Goal: Task Accomplishment & Management: Complete application form

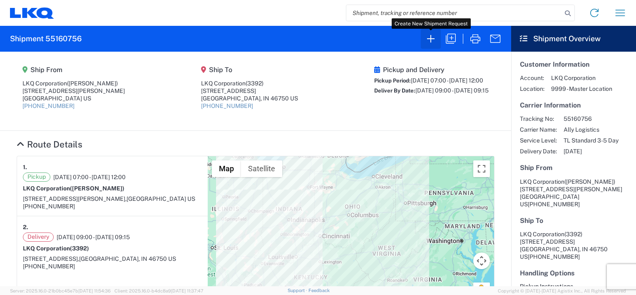
click at [433, 35] on icon "button" at bounding box center [430, 38] width 13 height 13
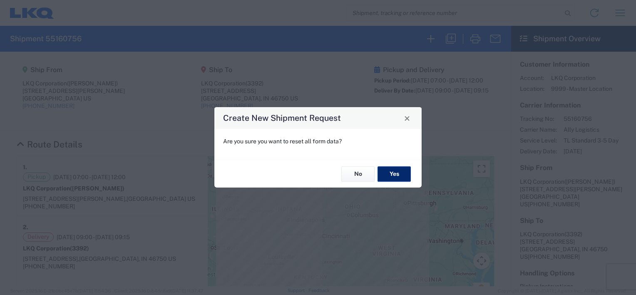
click at [400, 168] on button "Yes" at bounding box center [394, 173] width 33 height 15
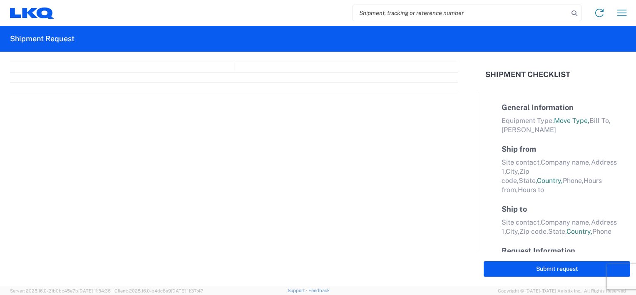
select select "FULL"
select select "LBS"
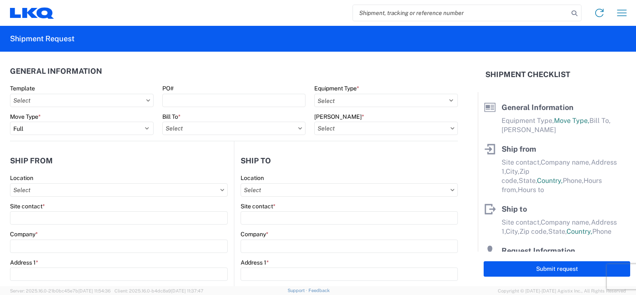
click at [146, 99] on icon at bounding box center [148, 100] width 4 height 2
click at [146, 100] on icon at bounding box center [148, 100] width 4 height 2
click at [92, 97] on input "Template" at bounding box center [82, 100] width 144 height 13
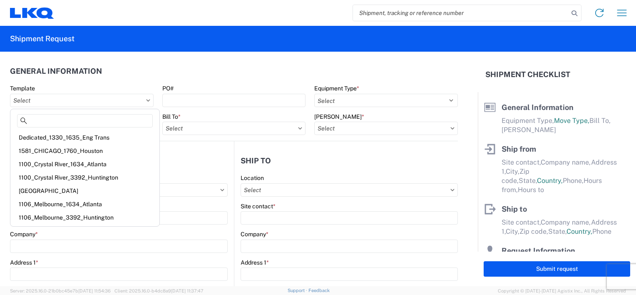
click at [133, 72] on header "General Information" at bounding box center [234, 71] width 448 height 19
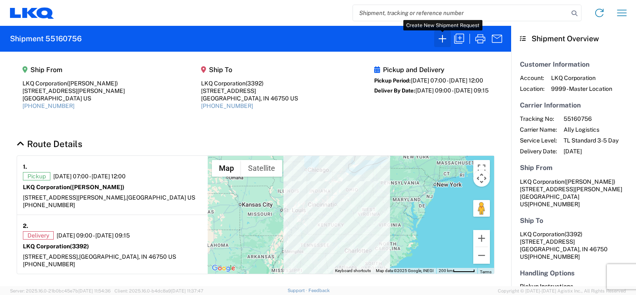
click at [441, 39] on icon "button" at bounding box center [442, 38] width 7 height 7
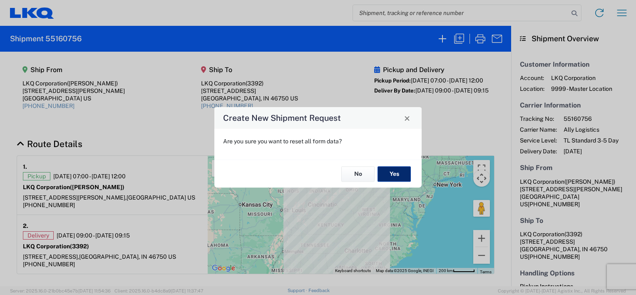
click at [396, 174] on button "Yes" at bounding box center [394, 173] width 33 height 15
select select "FULL"
select select "US"
select select "LBS"
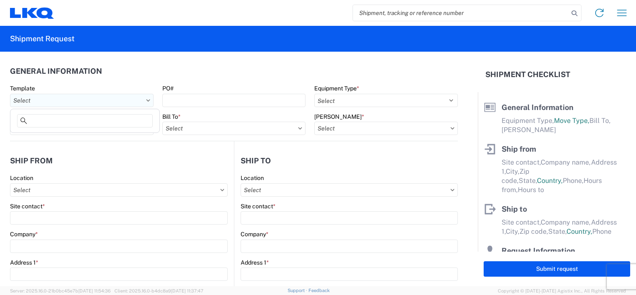
click at [85, 100] on input "Template" at bounding box center [82, 100] width 144 height 13
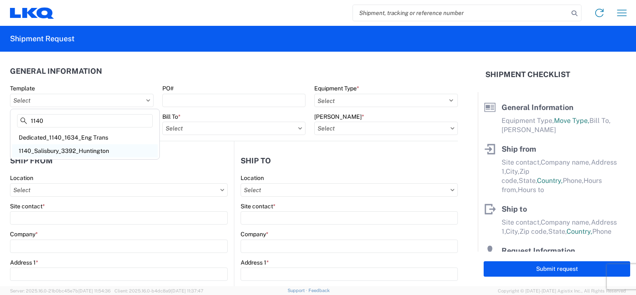
type input "1140"
click at [40, 149] on div "1140_Salisbury_3392_Huntington" at bounding box center [85, 150] width 146 height 13
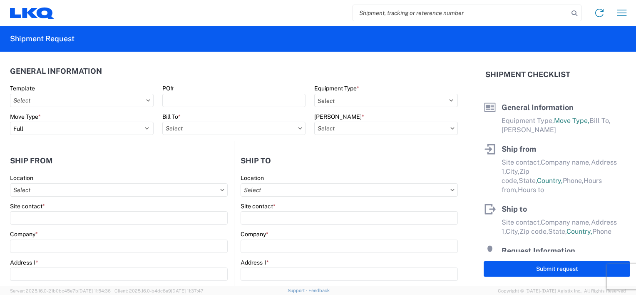
type input "1140_Salisbury_3392_Huntington"
select select
type input "Shipping"
type input "LKQ Salisbury"
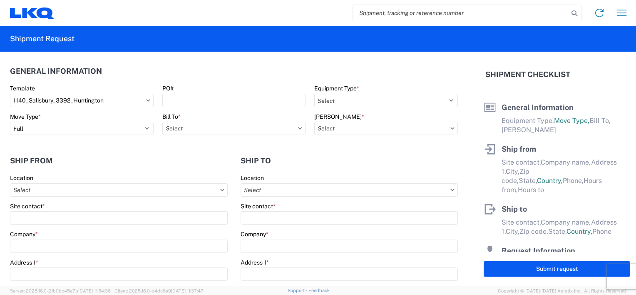
type input "1212 Webb Road"
type input "Salisbury"
type input "28146"
type input "Receiving"
type input "Transmetco"
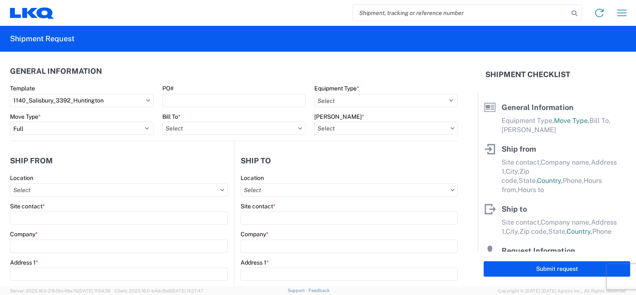
type input "1750 Riverfork Dr E"
type input "Huntington"
type input "46750"
type input "2019-06-14"
type textarea "Transmetco operates production 24/7 but only ships or receives on day shift"
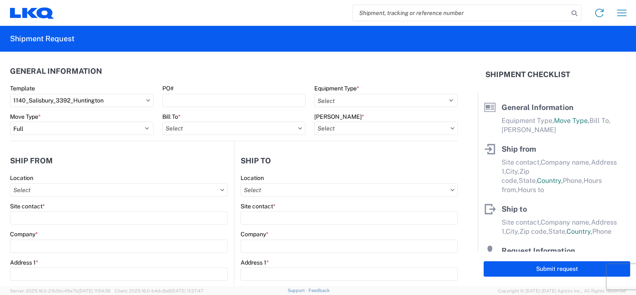
type input "42000"
type input "Wheels"
type input "1"
type input "12"
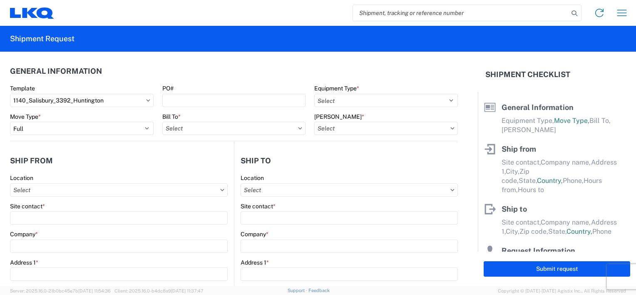
type input "12"
select select "IN"
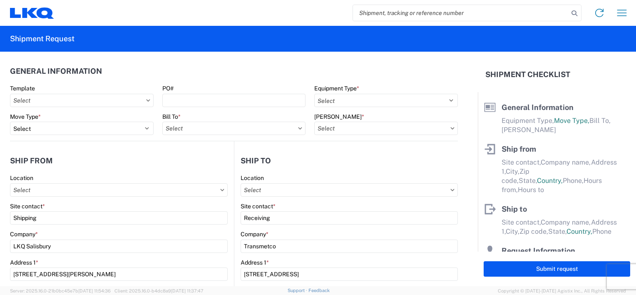
type input "1140 - LKQ Salisbury"
type input "3392 - Transmetco"
select select "US"
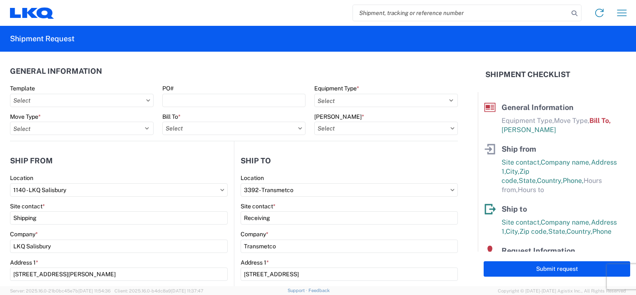
type input "1140-1000-50180-0000 - 1140 Freight In - Salvage"
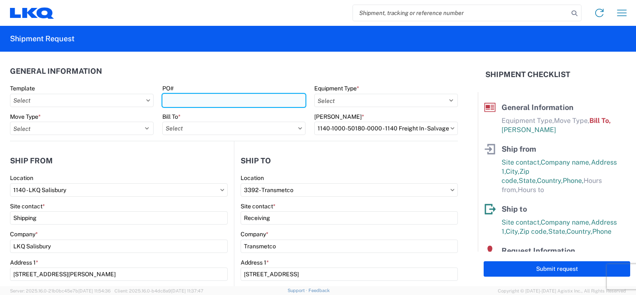
click at [198, 100] on input "PO#" at bounding box center [234, 100] width 144 height 13
type input "T31341"
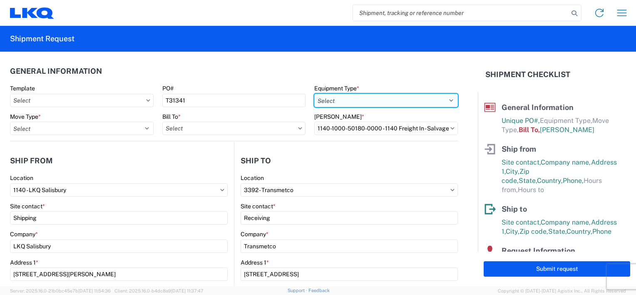
click at [366, 97] on select "Select 53’ Dry Van Flatbed Dropdeck (van) Lowboy (flatbed) Rail" at bounding box center [386, 100] width 144 height 13
select select "STDV"
click at [314, 94] on select "Select 53’ Dry Van Flatbed Dropdeck (van) Lowboy (flatbed) Rail" at bounding box center [386, 100] width 144 height 13
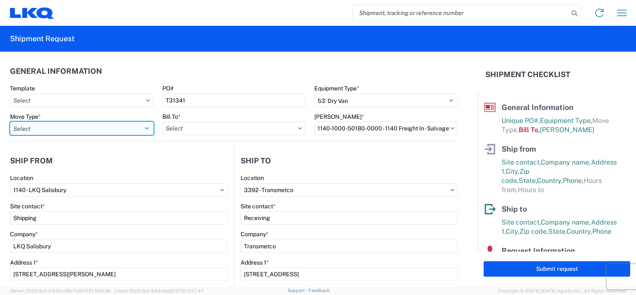
click at [102, 127] on select "Select Full Partial TL" at bounding box center [82, 128] width 144 height 13
select select "FULL"
click at [10, 122] on select "Select Full Partial TL" at bounding box center [82, 128] width 144 height 13
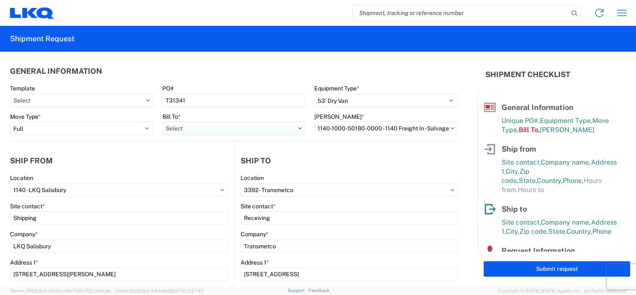
click at [224, 129] on input "Bill To *" at bounding box center [234, 128] width 144 height 13
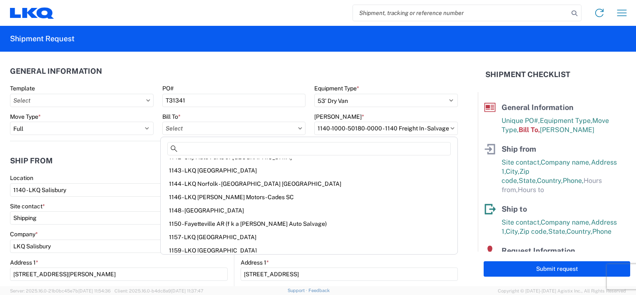
scroll to position [167, 0]
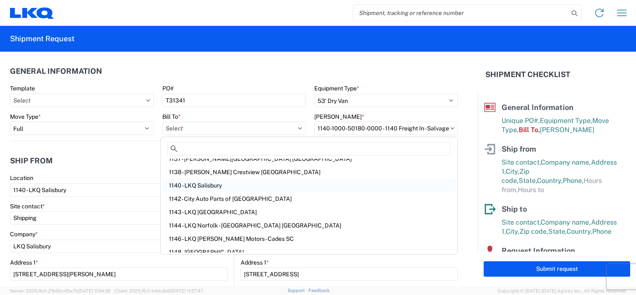
click at [228, 182] on div "1140 - LKQ Salisbury" at bounding box center [309, 185] width 294 height 13
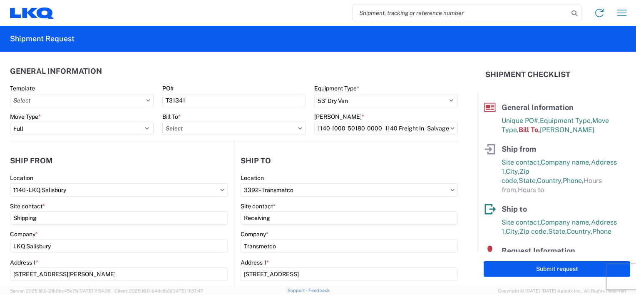
type input "1140 - LKQ Salisbury"
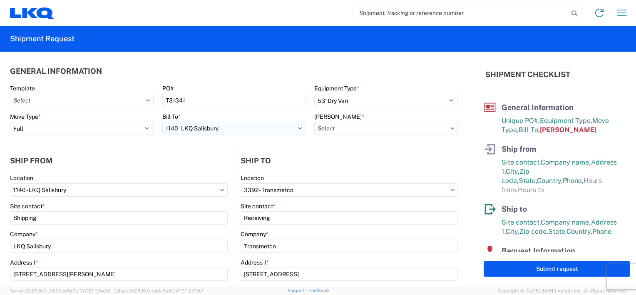
click at [267, 133] on input "1140 - LKQ Salisbury" at bounding box center [234, 128] width 144 height 13
type input "3392"
click at [215, 164] on div "3392 - Transmetco" at bounding box center [235, 165] width 146 height 13
type input "3392 - Transmetco"
click at [363, 128] on input "Bill Code *" at bounding box center [386, 128] width 144 height 13
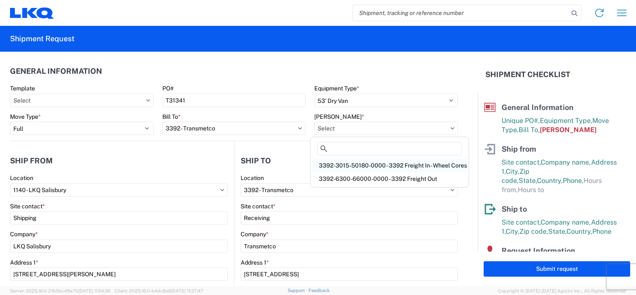
click at [358, 166] on div "3392-3015-50180-0000 - 3392 Freight In - Wheel Cores" at bounding box center [389, 165] width 155 height 13
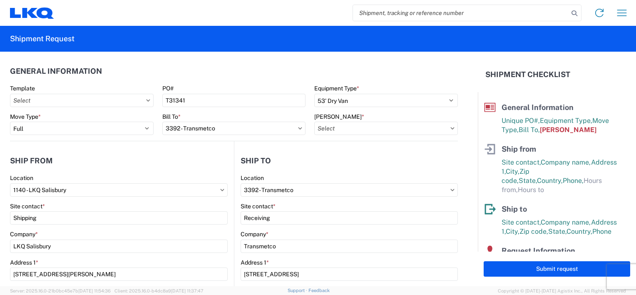
type input "3392-3015-50180-0000 - 3392 Freight In - Wheel Cores"
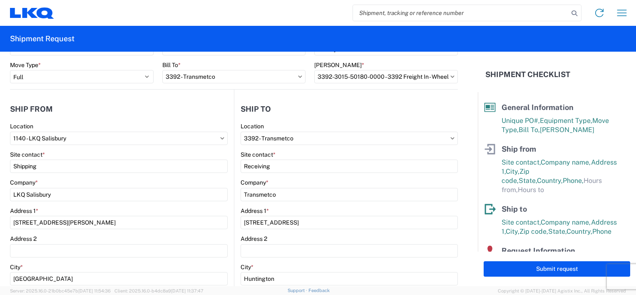
scroll to position [83, 0]
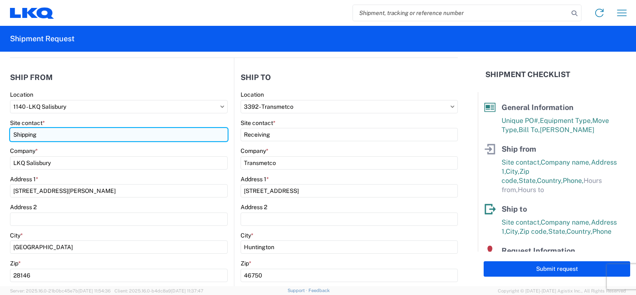
click at [109, 134] on input "Shipping" at bounding box center [119, 134] width 218 height 13
drag, startPoint x: 33, startPoint y: 134, endPoint x: -23, endPoint y: 133, distance: 55.8
click at [0, 133] on html "Home Shipment request Shipment tracking Shipment Request General Information Te…" at bounding box center [318, 147] width 636 height 295
type input "m"
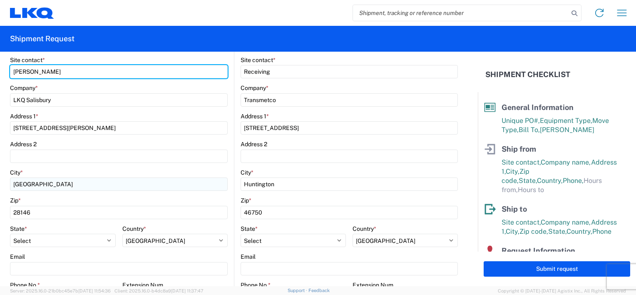
scroll to position [167, 0]
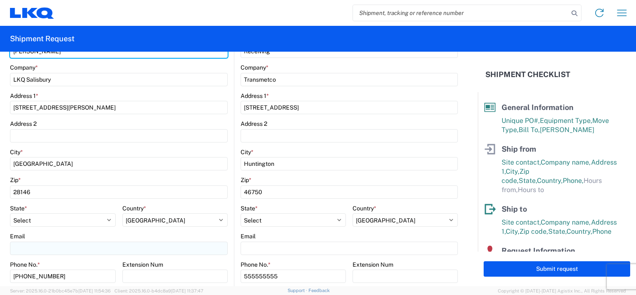
type input "MICKEY HESS"
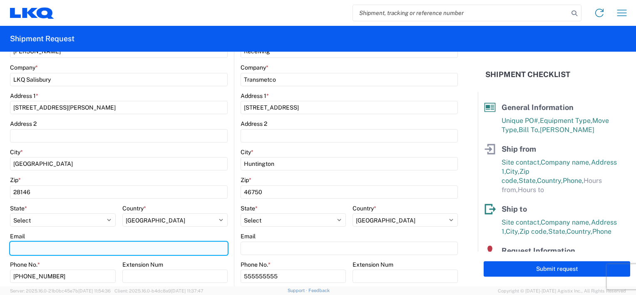
click at [64, 248] on input "Email" at bounding box center [119, 247] width 218 height 13
type input "mahess@lkqcorp.com"
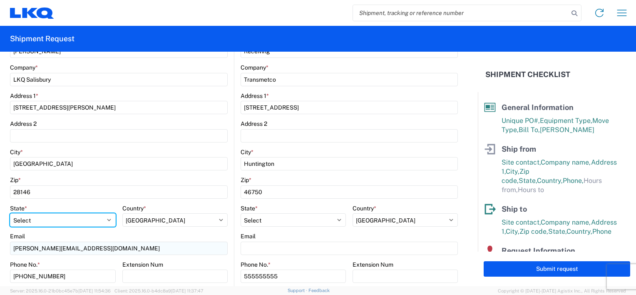
select select "IN"
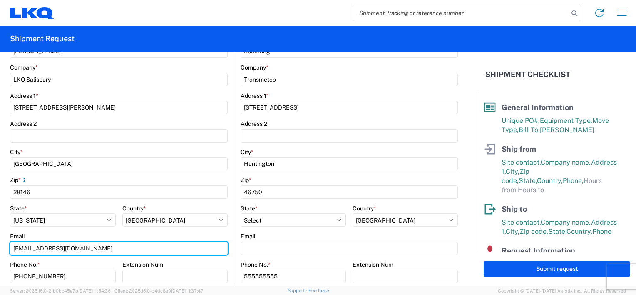
drag, startPoint x: 98, startPoint y: 249, endPoint x: -10, endPoint y: 245, distance: 108.3
click at [0, 245] on html "Home Shipment request Shipment tracking Shipment Request General Information Te…" at bounding box center [318, 147] width 636 height 295
type input "mahess@lkqcorp.com"
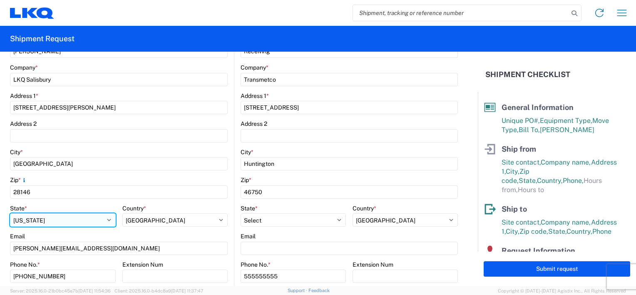
click at [72, 219] on select "Select Alabama Alaska Arizona Arkansas Armed Forces Americas Armed Forces Europ…" at bounding box center [63, 219] width 106 height 13
select select "NC"
click at [10, 213] on select "Select Alabama Alaska Arizona Arkansas Armed Forces Americas Armed Forces Europ…" at bounding box center [63, 219] width 106 height 13
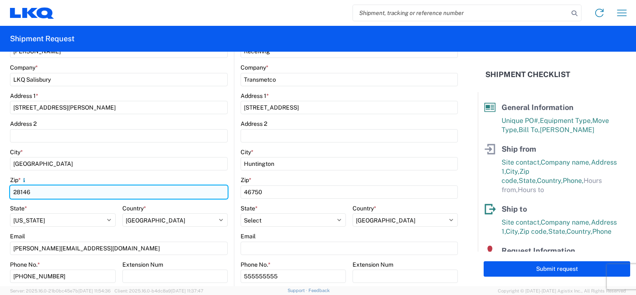
click at [184, 188] on input "28146" at bounding box center [119, 191] width 218 height 13
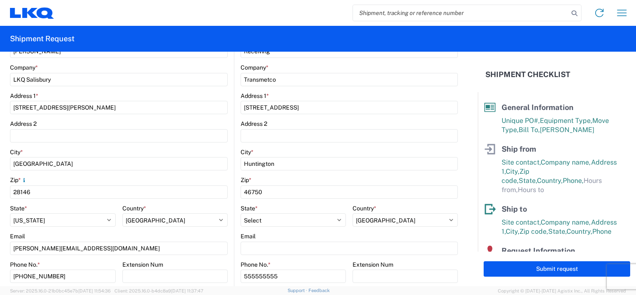
click at [164, 173] on agx-form-control-wrapper-v2 "City * Salisbury" at bounding box center [119, 162] width 218 height 28
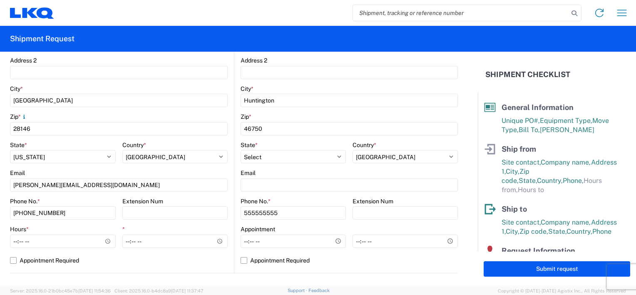
scroll to position [250, 0]
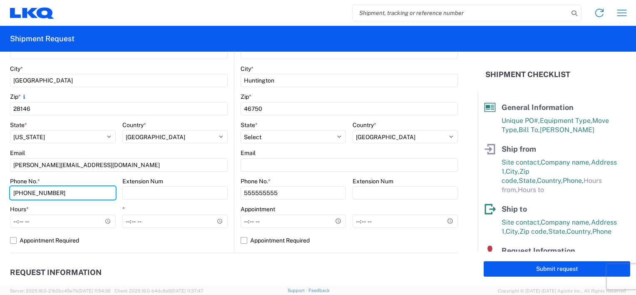
drag, startPoint x: 65, startPoint y: 194, endPoint x: -33, endPoint y: 190, distance: 97.9
click at [0, 190] on html "Home Shipment request Shipment tracking Shipment Request General Information Te…" at bounding box center [318, 147] width 636 height 295
type input "7044330253"
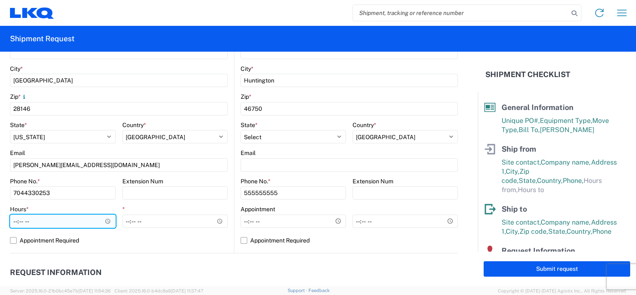
click at [13, 218] on input "Hours *" at bounding box center [63, 220] width 106 height 13
type input "07:00"
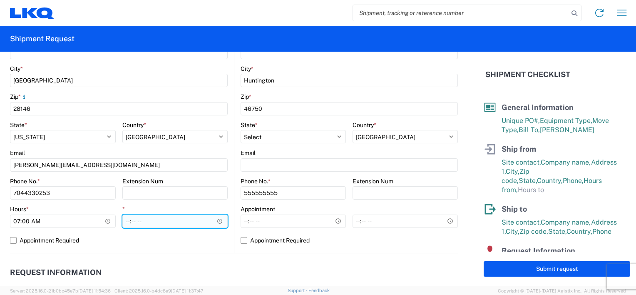
click at [127, 222] on input "*" at bounding box center [175, 220] width 106 height 13
type input "15:00"
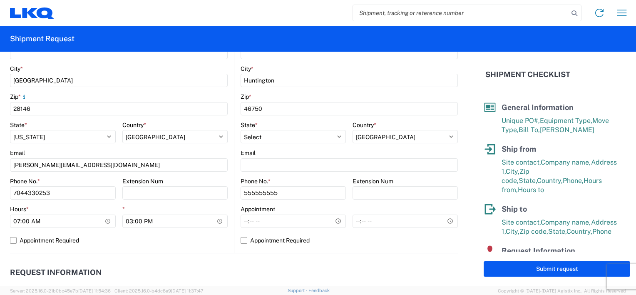
click at [89, 208] on div "Hours *" at bounding box center [63, 208] width 106 height 7
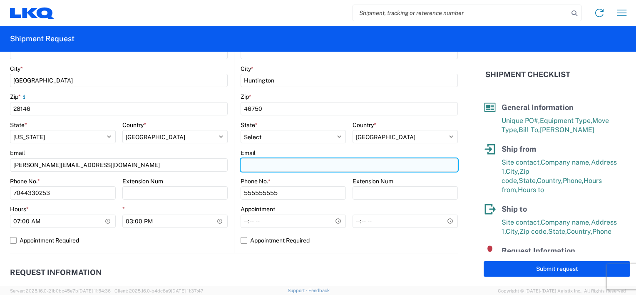
click at [278, 165] on input "Email" at bounding box center [349, 164] width 217 height 13
type input "RYAN GLEDHILL"
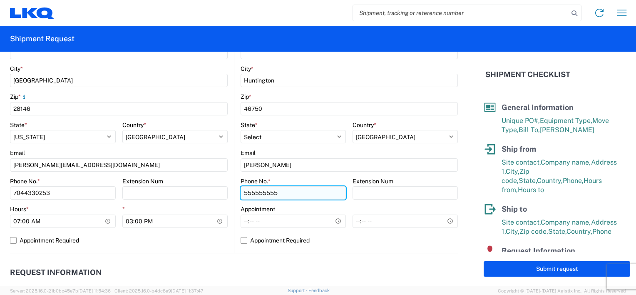
click at [252, 195] on input "555555555" at bounding box center [293, 192] width 105 height 13
drag, startPoint x: 279, startPoint y: 193, endPoint x: 195, endPoint y: 189, distance: 83.8
click at [196, 189] on div "Ship from 1140 Location 1140 - LKQ Salisbury Site contact * MICKEY HESS Company…" at bounding box center [234, 72] width 448 height 362
type input "2602245817"
click at [224, 239] on label "Appointment Required" at bounding box center [119, 240] width 218 height 13
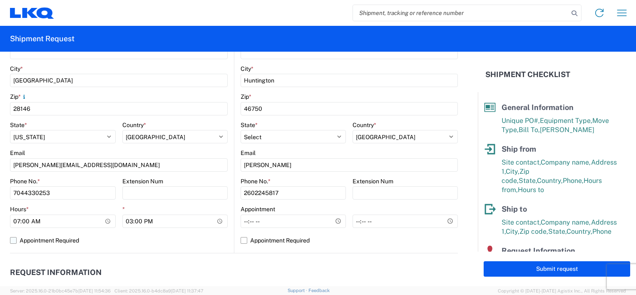
click at [0, 0] on input "Appointment Required" at bounding box center [0, 0] width 0 height 0
select select "US"
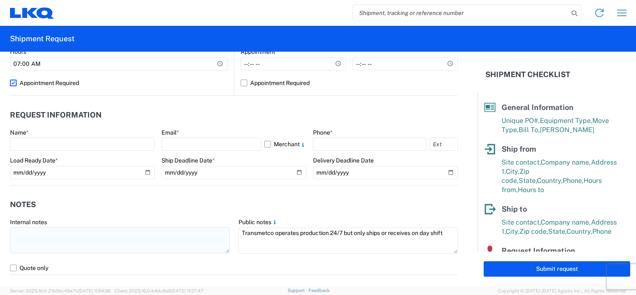
scroll to position [416, 0]
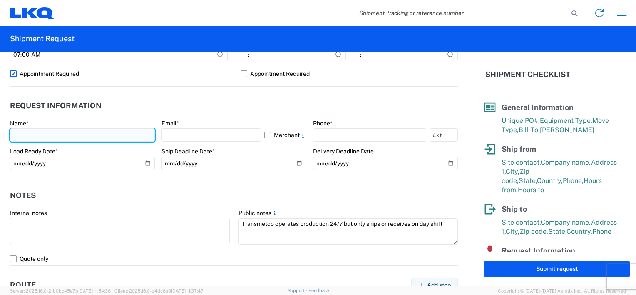
click at [63, 135] on input "text" at bounding box center [82, 134] width 145 height 13
drag, startPoint x: 40, startPoint y: 133, endPoint x: -12, endPoint y: 133, distance: 51.6
click at [0, 133] on html "Home Shipment request Shipment tracking Shipment Request General Information Te…" at bounding box center [318, 147] width 636 height 295
type input "Mickey Hess"
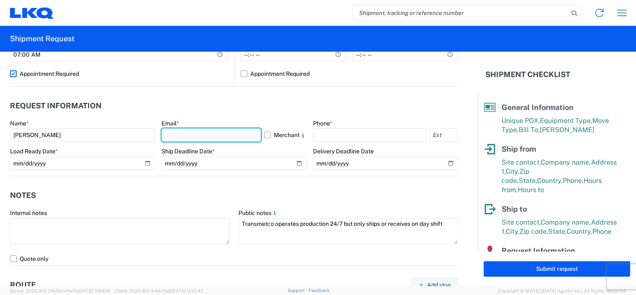
click at [202, 135] on input "text" at bounding box center [212, 134] width 100 height 13
type input "mahess@lkqcorp.com"
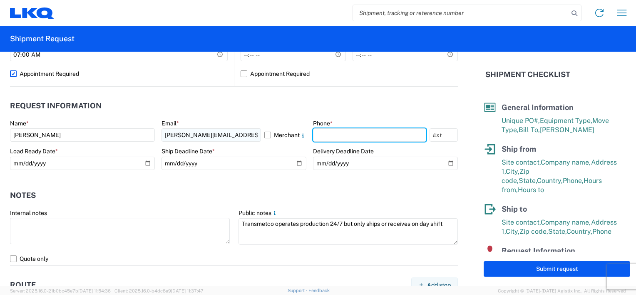
type input "9192397747"
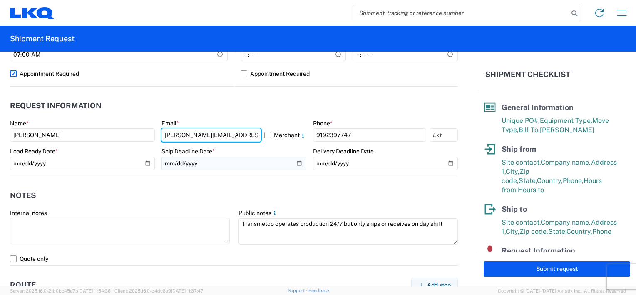
type input "jacquiwarner24@gmail.com"
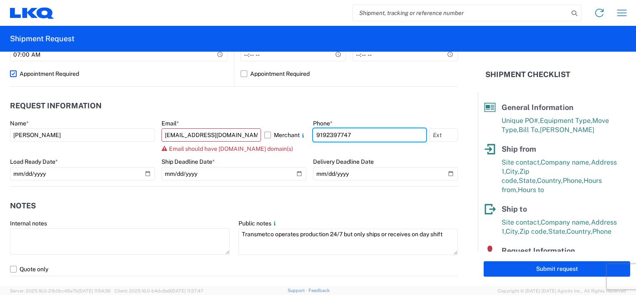
drag, startPoint x: 328, startPoint y: 134, endPoint x: 290, endPoint y: 134, distance: 38.3
click at [290, 134] on div "Name * Mickey Hess Email * jacquiwarner24@gmail.com Merchant Email should have …" at bounding box center [234, 152] width 448 height 67
type input "9512318379"
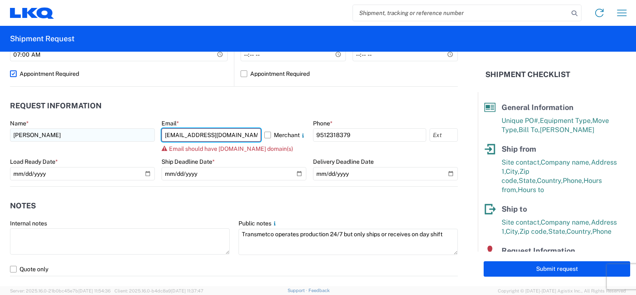
drag, startPoint x: 242, startPoint y: 134, endPoint x: 118, endPoint y: 128, distance: 124.6
click at [118, 128] on div "Name * Mickey Hess Email * jacquiwarner24@gmail.com Merchant Email should have …" at bounding box center [234, 152] width 448 height 67
drag, startPoint x: 248, startPoint y: 133, endPoint x: 112, endPoint y: 132, distance: 135.7
click at [112, 132] on div "Name * Mickey Hess Email * jacquiwarner24@gmail.com Merchant Email should have …" at bounding box center [234, 152] width 448 height 67
type input "MAHESS@LKQCORP.COM"
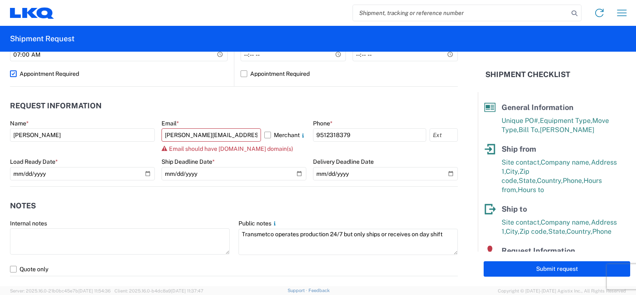
click at [240, 107] on header "Request Information" at bounding box center [234, 106] width 448 height 19
click at [146, 186] on form "General Information Template PO# T31341 Equipment Type * Select 53’ Dry Van Fla…" at bounding box center [239, 169] width 478 height 234
drag, startPoint x: 146, startPoint y: 186, endPoint x: 251, endPoint y: 121, distance: 123.8
click at [251, 122] on div "Email *" at bounding box center [234, 122] width 145 height 7
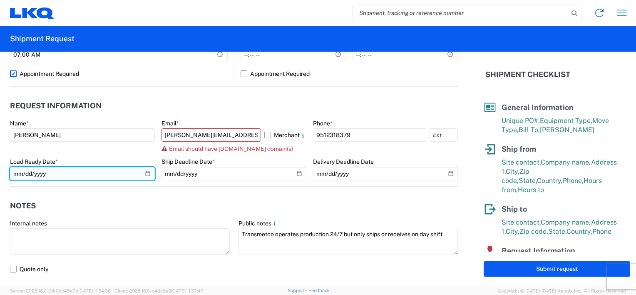
click at [25, 172] on input "2019-06-14" at bounding box center [82, 173] width 145 height 13
type input "2019-06-26"
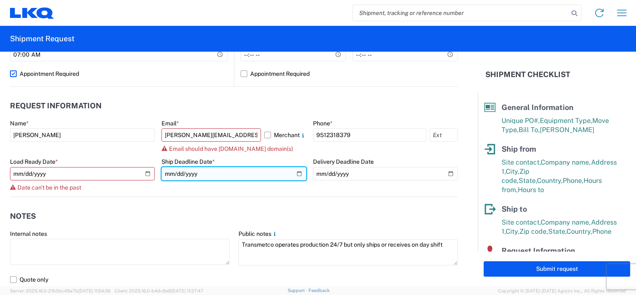
click at [179, 172] on input "date" at bounding box center [234, 173] width 145 height 13
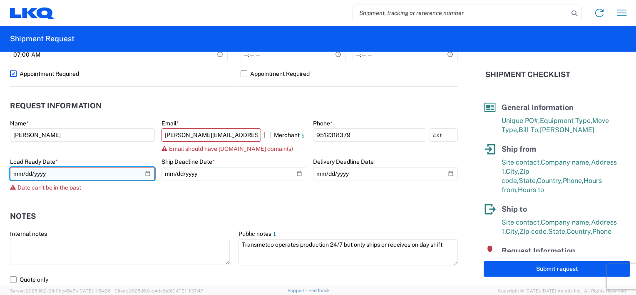
click at [17, 172] on input "2019-06-26" at bounding box center [82, 173] width 145 height 13
type input "2025-08-19"
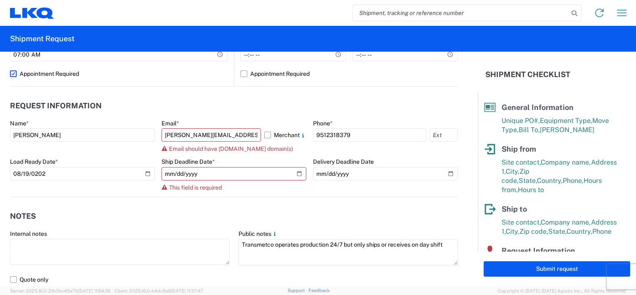
click at [122, 195] on agx-form-control-wrapper-v2 "Load Ready Date * 2025-08-19" at bounding box center [82, 177] width 145 height 39
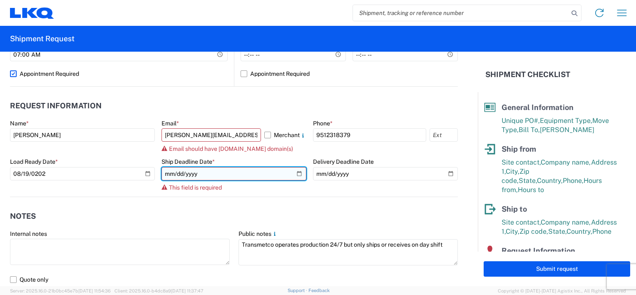
click at [170, 174] on input "date" at bounding box center [234, 173] width 145 height 13
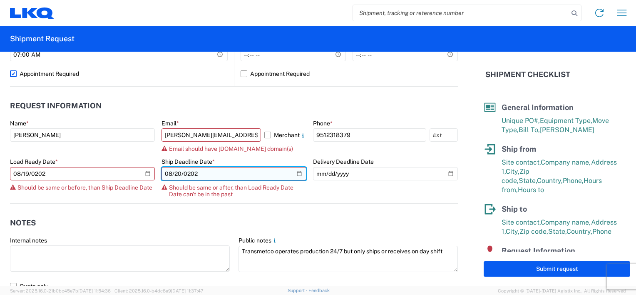
type input "2025-08-20"
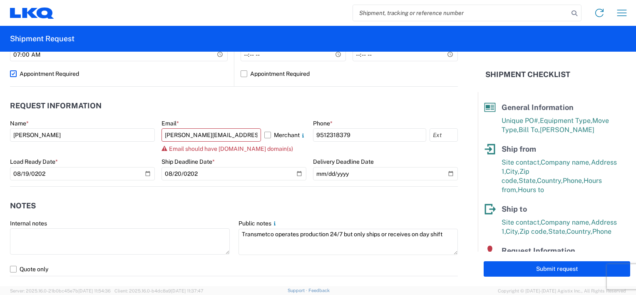
click at [314, 182] on agx-form-control-wrapper-v2 "Delivery Deadline Date" at bounding box center [385, 172] width 145 height 28
click at [232, 89] on agx-request-info "Request Information Name * Mickey Hess Email * MAHESS@LKQCORP.COM Merchant Emai…" at bounding box center [234, 137] width 448 height 100
drag, startPoint x: 239, startPoint y: 134, endPoint x: 119, endPoint y: 128, distance: 120.4
click at [119, 128] on div "Name * Mickey Hess Email * MAHESS@LKQCORP.COM Merchant Email should have lkqcor…" at bounding box center [234, 152] width 448 height 67
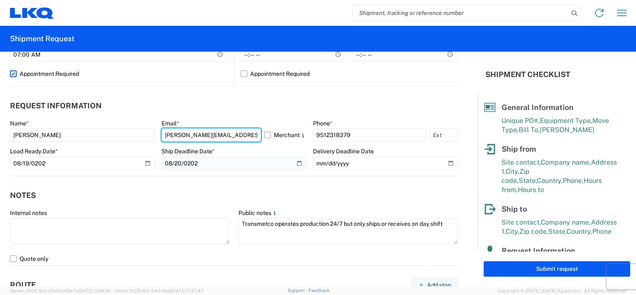
type input "jacquiwarner24@gmail.com"
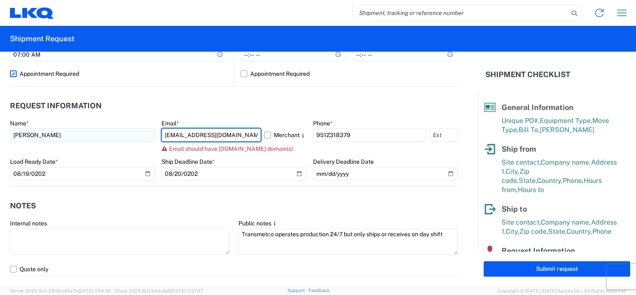
drag, startPoint x: 241, startPoint y: 137, endPoint x: 133, endPoint y: 129, distance: 108.5
click at [133, 129] on div "Name * Mickey Hess Email * jacquiwarner24@gmail.com Merchant Email should have …" at bounding box center [234, 152] width 448 height 67
type input "MAHESS@LKQCORP.COM"
click at [211, 108] on header "Request Information" at bounding box center [234, 106] width 448 height 19
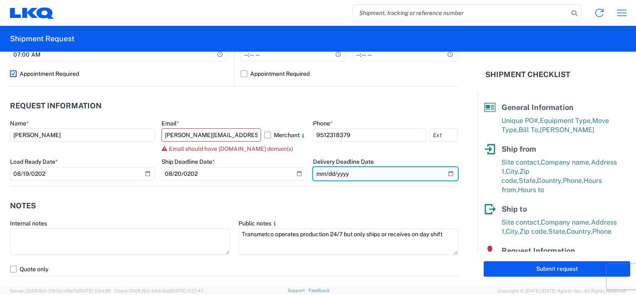
click at [315, 172] on input "date" at bounding box center [385, 173] width 145 height 13
type input "2025-08-20"
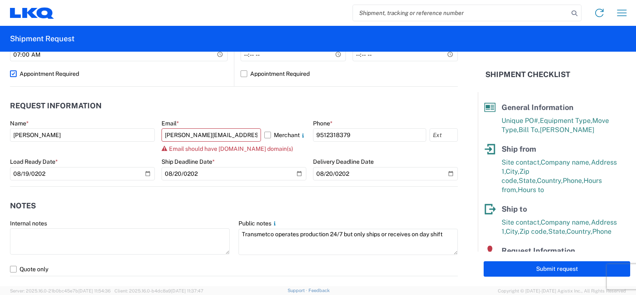
click at [246, 198] on header "Notes" at bounding box center [234, 206] width 448 height 19
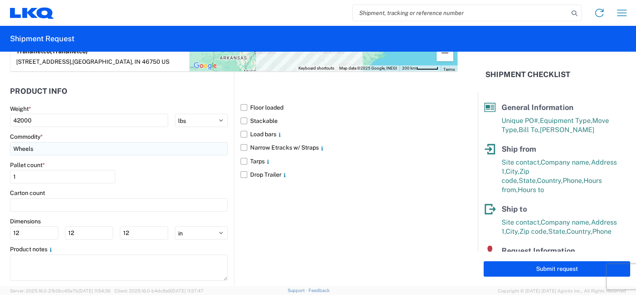
scroll to position [773, 0]
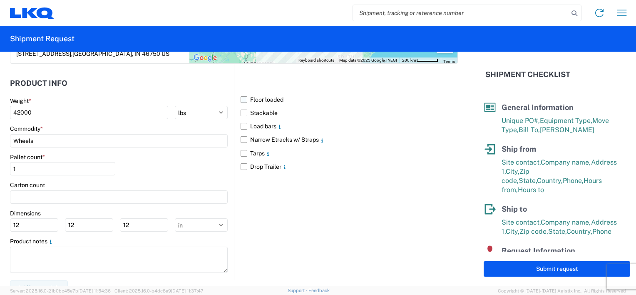
click at [241, 93] on label "Floor loaded" at bounding box center [349, 99] width 217 height 13
click at [0, 0] on input "Floor loaded" at bounding box center [0, 0] width 0 height 0
click at [241, 93] on label "Floor loaded" at bounding box center [349, 99] width 217 height 13
click at [0, 0] on input "Floor loaded" at bounding box center [0, 0] width 0 height 0
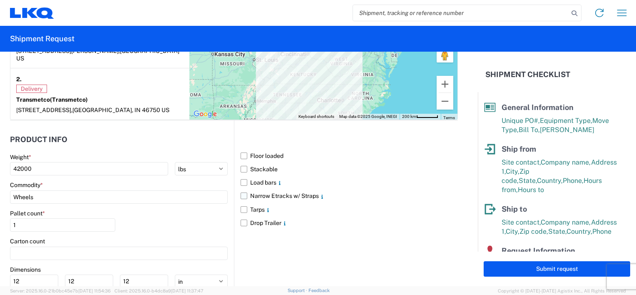
scroll to position [731, 0]
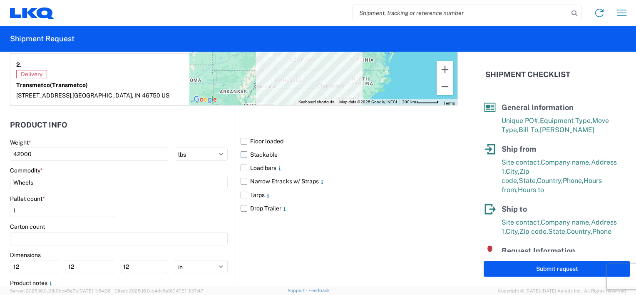
click at [243, 148] on label "Stackable" at bounding box center [349, 154] width 217 height 13
click at [0, 0] on input "Stackable" at bounding box center [0, 0] width 0 height 0
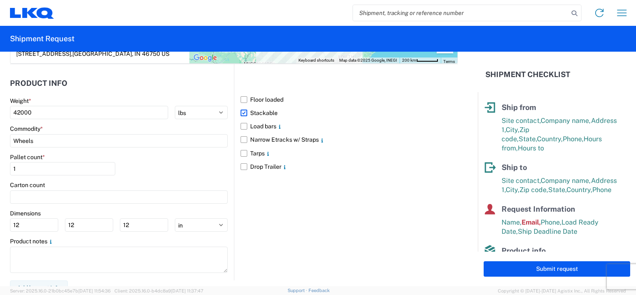
scroll to position [118, 0]
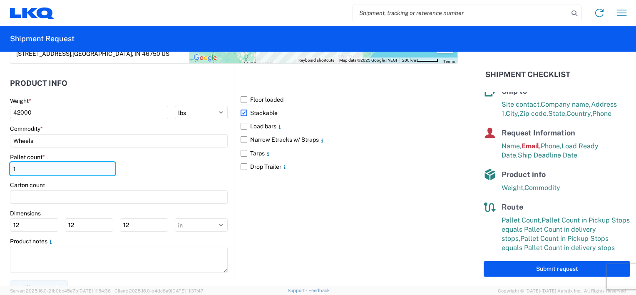
click at [22, 162] on input "1" at bounding box center [62, 168] width 105 height 13
type input "52"
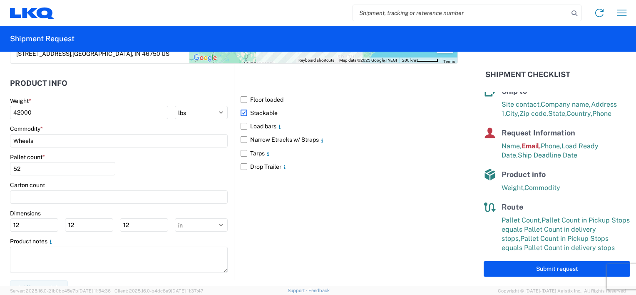
click at [88, 209] on div "Dimensions" at bounding box center [119, 212] width 218 height 7
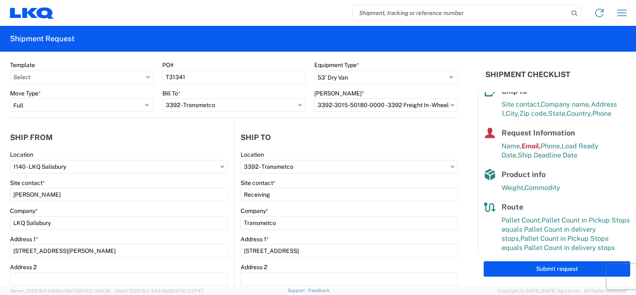
scroll to position [0, 0]
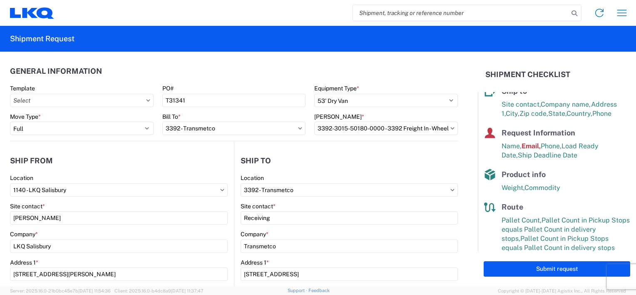
click at [573, 169] on div "Product info" at bounding box center [566, 175] width 129 height 12
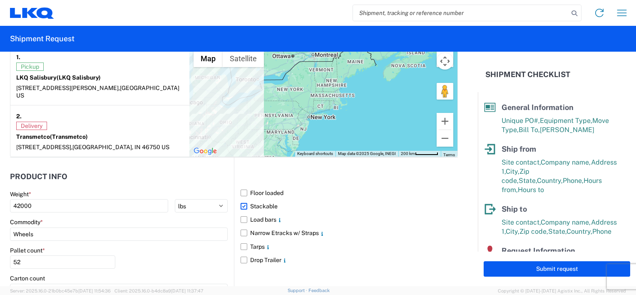
scroll to position [708, 0]
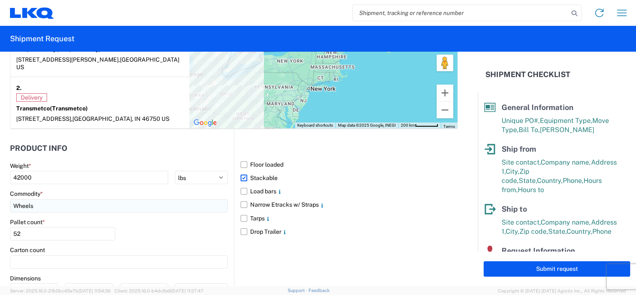
click at [200, 199] on input "Wheels" at bounding box center [119, 205] width 218 height 13
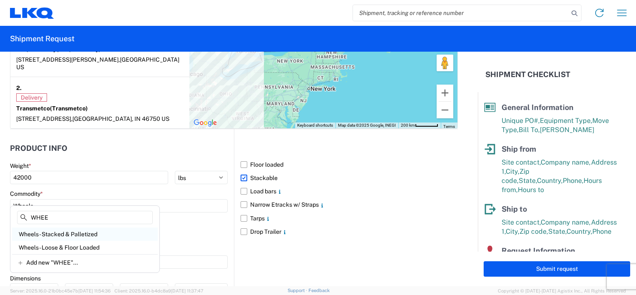
type input "WHEE"
click at [125, 231] on div "Wheels - Stacked & Palletized" at bounding box center [85, 233] width 146 height 13
type input "Wheels - Stacked & Palletized"
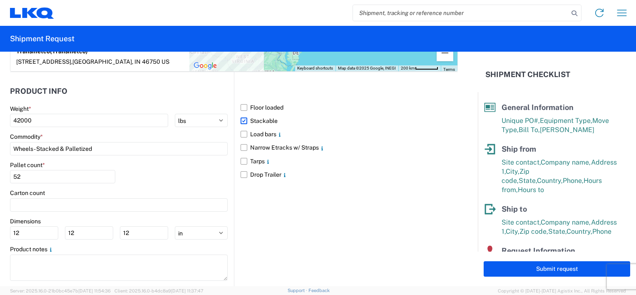
scroll to position [773, 0]
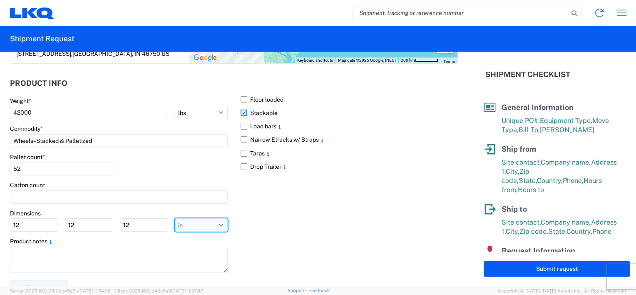
click at [217, 218] on select "ft in cm" at bounding box center [201, 224] width 53 height 13
select select "FT"
click at [175, 218] on select "ft in cm" at bounding box center [201, 224] width 53 height 13
type input "1"
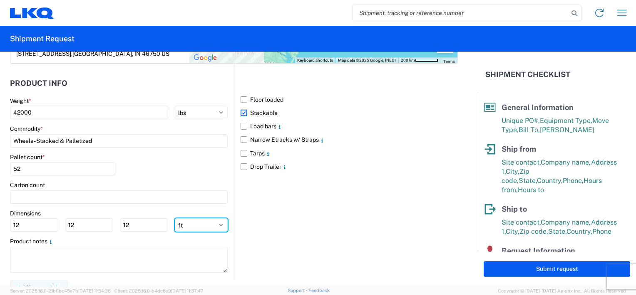
type input "1"
drag, startPoint x: 26, startPoint y: 214, endPoint x: 12, endPoint y: 216, distance: 14.3
click at [12, 218] on input "1" at bounding box center [34, 224] width 48 height 13
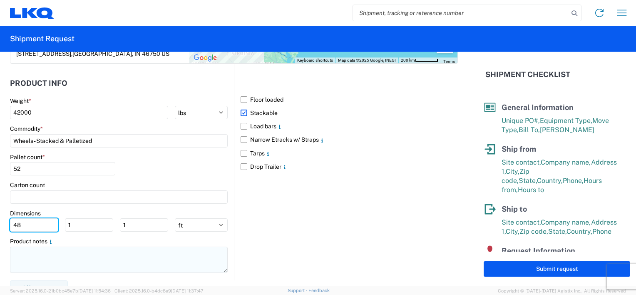
type input "48"
select select "IN"
type input "576"
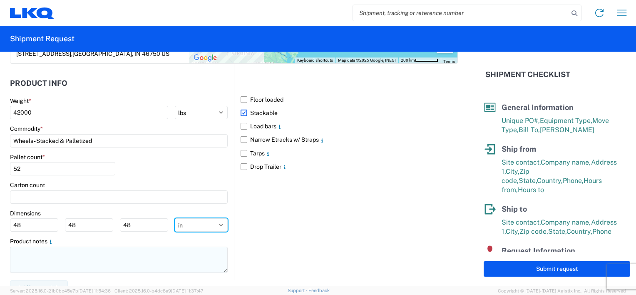
type input "576"
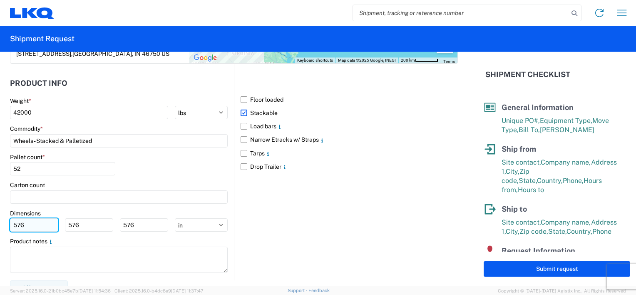
click at [32, 218] on input "576" at bounding box center [34, 224] width 48 height 13
click at [11, 218] on input "576" at bounding box center [34, 224] width 48 height 13
type input "58"
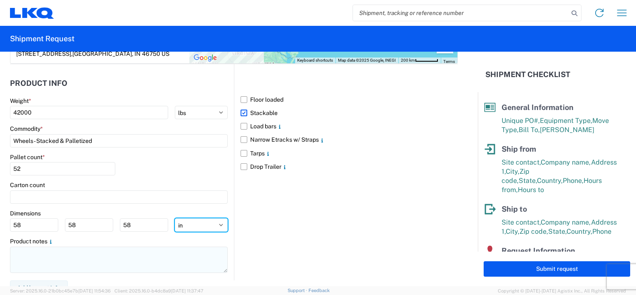
click at [175, 218] on select "ft in cm" at bounding box center [201, 224] width 53 height 13
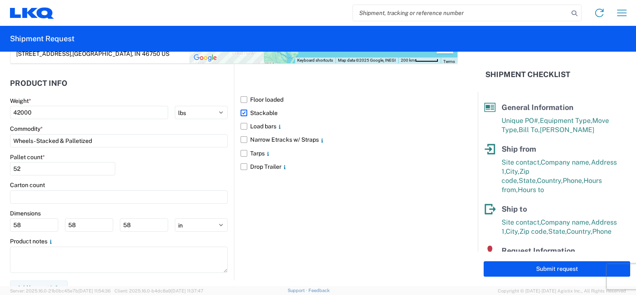
click at [281, 233] on div "Floor loaded Stackable Load bars Narrow Etracks w/ Straps Tarps Drop Trailer" at bounding box center [346, 172] width 224 height 216
drag, startPoint x: 27, startPoint y: 214, endPoint x: 4, endPoint y: 214, distance: 22.9
click at [4, 214] on form "General Information Template PO# T31341 Equipment Type * Select 53’ Dry Van Fla…" at bounding box center [239, 169] width 478 height 234
type input "48"
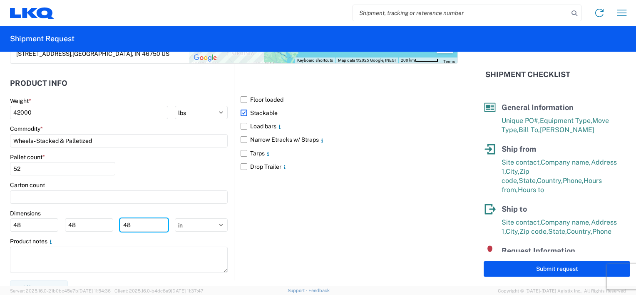
type input "48"
click at [235, 231] on div "Floor loaded Stackable Load bars Narrow Etracks w/ Straps Tarps Drop Trailer" at bounding box center [346, 172] width 224 height 216
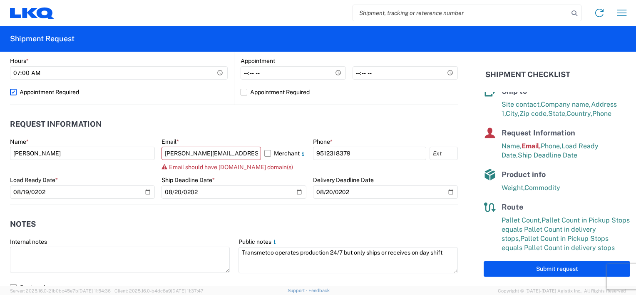
scroll to position [398, 0]
drag, startPoint x: 240, startPoint y: 152, endPoint x: 131, endPoint y: 152, distance: 108.7
click at [131, 152] on div "Name * Mickey Hess Email * MAHESS@LKQCORP.COM Merchant Email should have lkqcor…" at bounding box center [234, 171] width 448 height 67
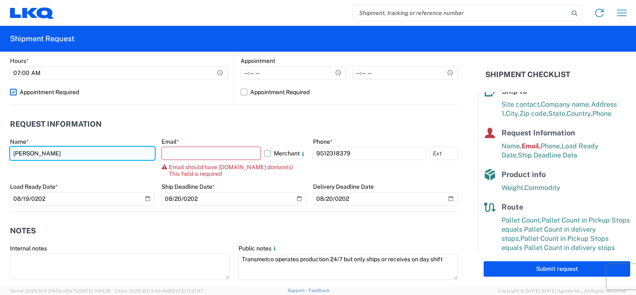
click at [78, 152] on input "Mickey Hess" at bounding box center [82, 153] width 145 height 13
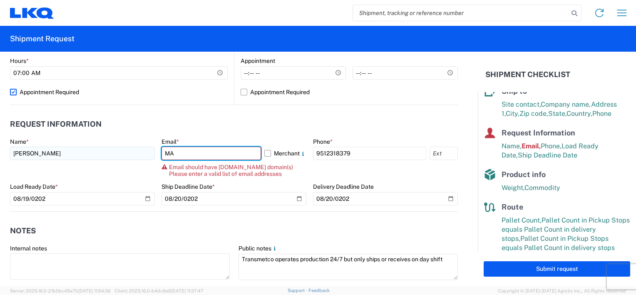
drag, startPoint x: 178, startPoint y: 150, endPoint x: 149, endPoint y: 152, distance: 29.2
click at [149, 152] on div "Name * Mickey Hess Email * MA Merchant Email should have lkqcorp.com domain(s) …" at bounding box center [234, 174] width 448 height 73
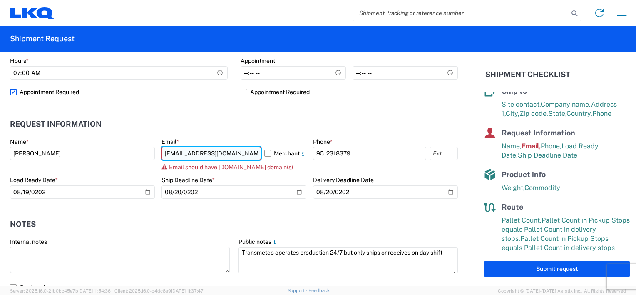
drag, startPoint x: 246, startPoint y: 152, endPoint x: 173, endPoint y: 152, distance: 73.3
click at [174, 152] on input "jacquiwarner24@gmail.com" at bounding box center [212, 153] width 100 height 13
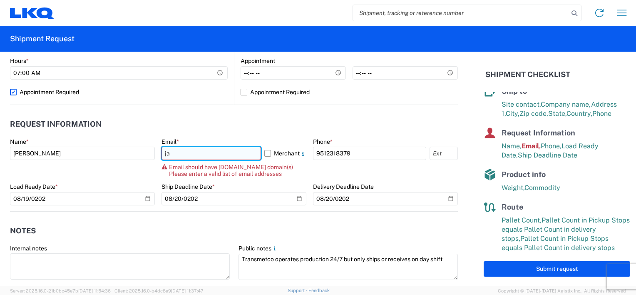
type input "j"
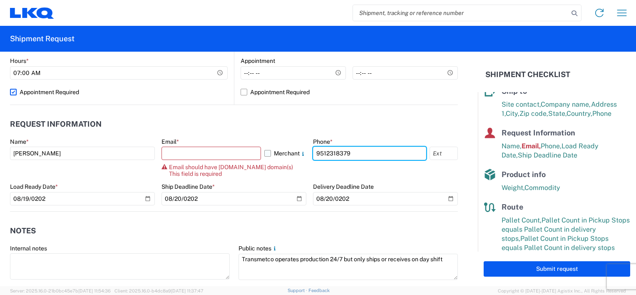
drag, startPoint x: 290, startPoint y: 150, endPoint x: 286, endPoint y: 151, distance: 4.6
click at [286, 151] on div "Name * Mickey Hess Email * Merchant Email should have lkqcorp.com domain(s) Thi…" at bounding box center [234, 174] width 448 height 73
type input "704-433-0523"
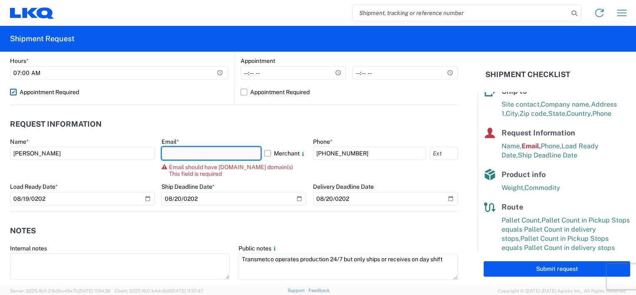
click at [238, 152] on input "text" at bounding box center [212, 153] width 100 height 13
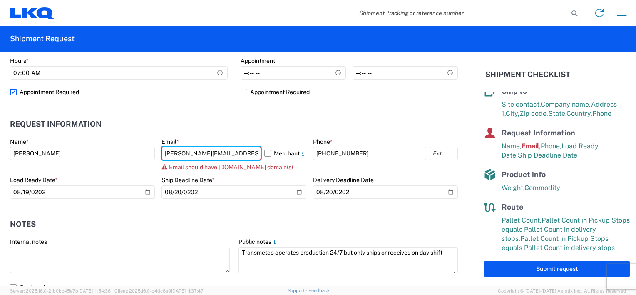
type input "MAHESS@LKQCORP.COM"
click at [271, 128] on header "Request Information" at bounding box center [234, 124] width 448 height 19
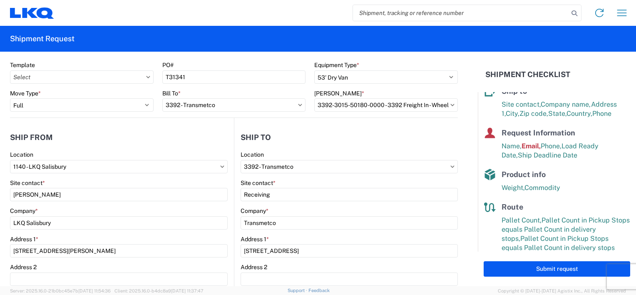
scroll to position [0, 0]
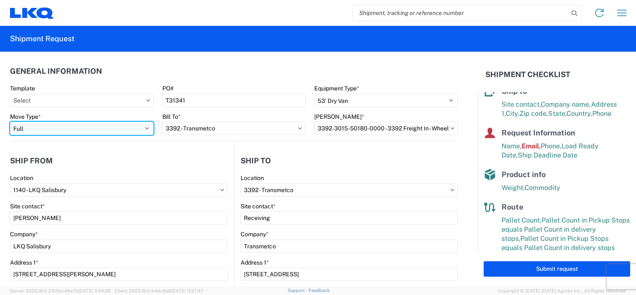
click at [144, 129] on select "Select Full Partial TL" at bounding box center [82, 128] width 144 height 13
click at [10, 122] on select "Select Full Partial TL" at bounding box center [82, 128] width 144 height 13
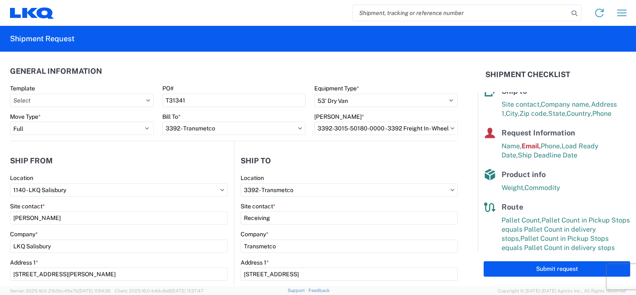
click at [177, 151] on header "Ship from" at bounding box center [122, 160] width 224 height 19
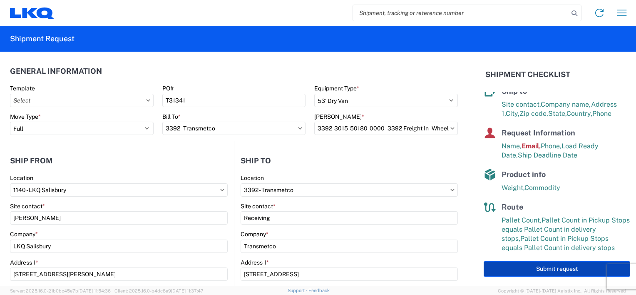
click at [545, 268] on button "Submit request" at bounding box center [557, 268] width 147 height 15
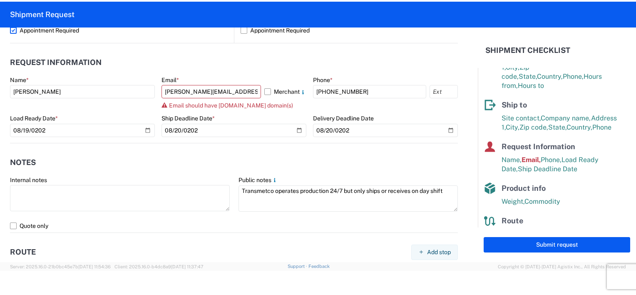
scroll to position [458, 0]
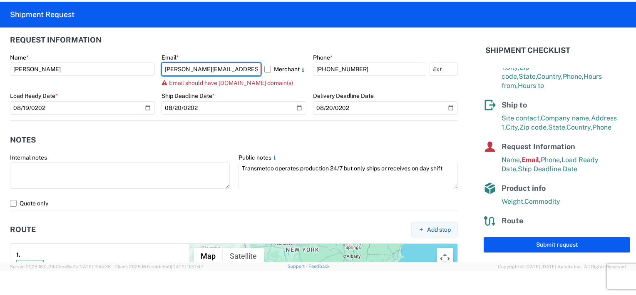
drag, startPoint x: 240, startPoint y: 68, endPoint x: 146, endPoint y: 75, distance: 94.8
click at [146, 75] on div "Name * Mickey Hess Email * MAHESS@LKQCORP.COM Merchant Email should have lkqcor…" at bounding box center [234, 87] width 448 height 67
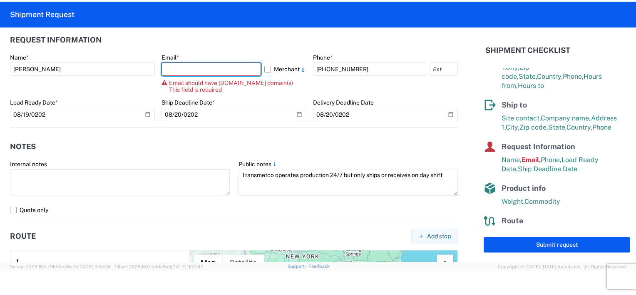
type input "M"
type input "mahess@lkqcorp.com"
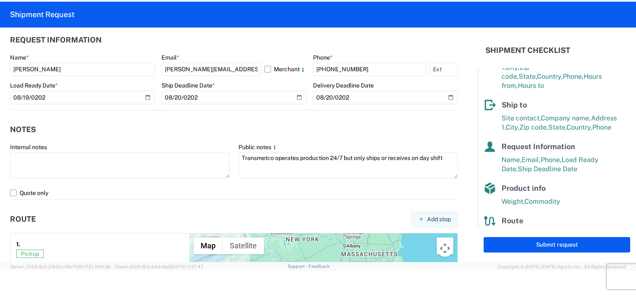
click at [197, 148] on div "Internal notes" at bounding box center [120, 146] width 220 height 7
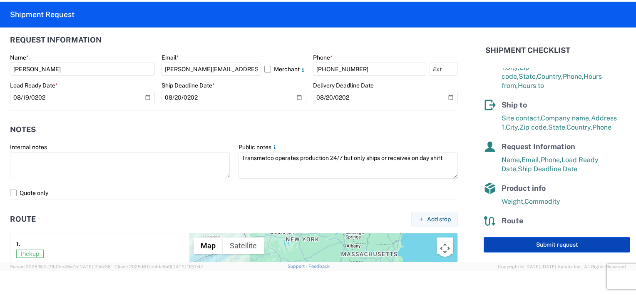
click at [538, 246] on button "Submit request" at bounding box center [557, 244] width 147 height 15
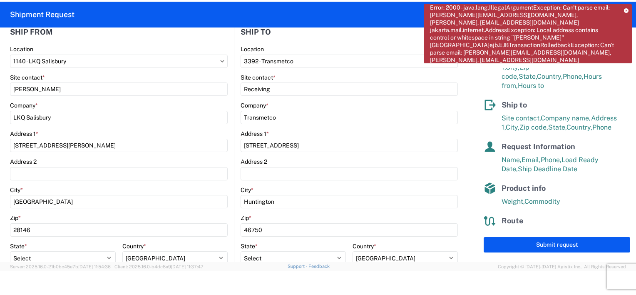
scroll to position [0, 0]
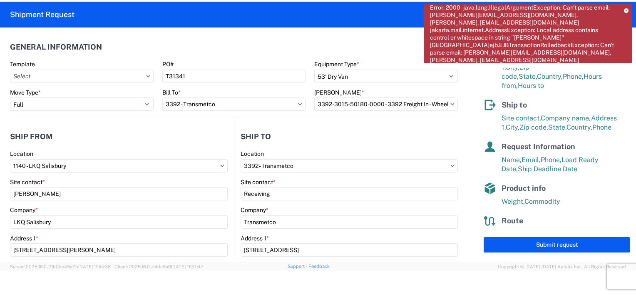
click at [627, 10] on icon at bounding box center [626, 11] width 5 height 5
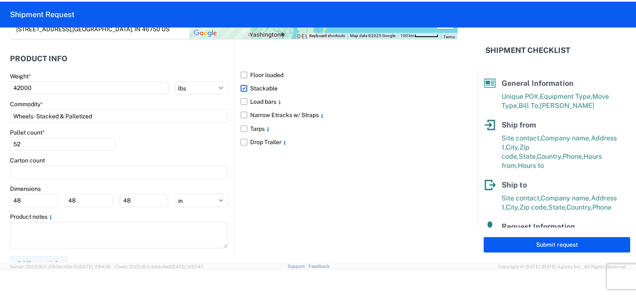
scroll to position [118, 0]
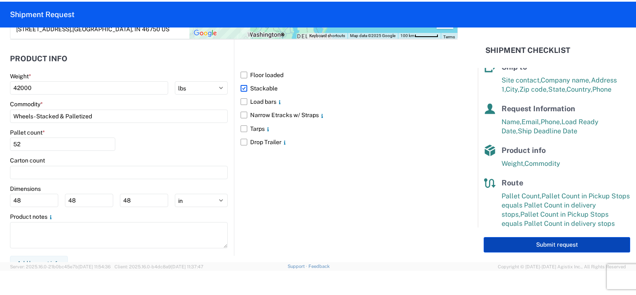
click at [540, 246] on button "Submit request" at bounding box center [557, 244] width 147 height 15
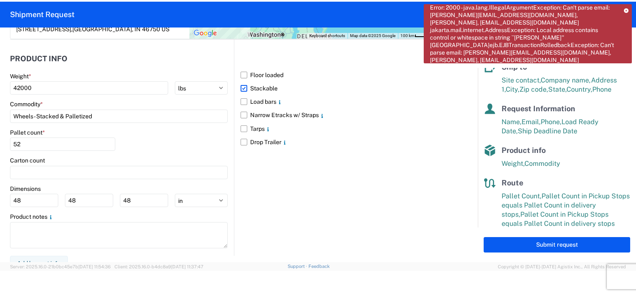
click at [627, 8] on div "Error: 2000 - java.lang.IllegalArgumentException: Can't parse email: mahess@lkq…" at bounding box center [528, 33] width 208 height 59
click at [625, 10] on icon at bounding box center [626, 11] width 5 height 5
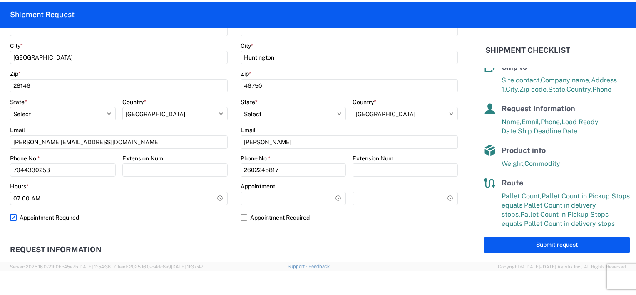
scroll to position [305, 0]
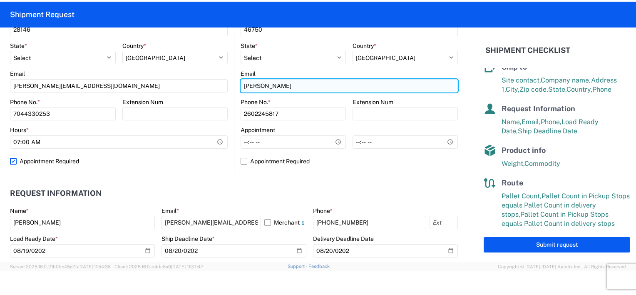
click at [228, 87] on input "RYAN GLEDHILL" at bounding box center [119, 85] width 218 height 13
drag, startPoint x: 295, startPoint y: 82, endPoint x: 190, endPoint y: 84, distance: 105.4
type input "rxgledhill@lkqcorp.com"
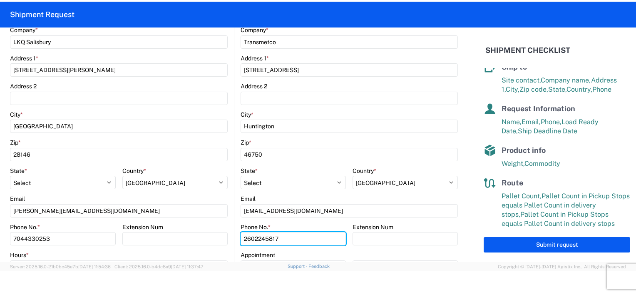
scroll to position [222, 0]
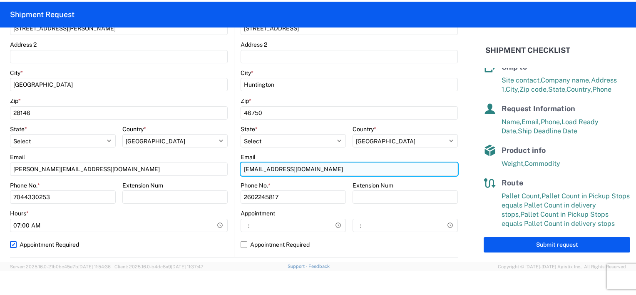
click at [228, 169] on input "rxgledhill@lkqcorp.com" at bounding box center [119, 168] width 218 height 13
drag, startPoint x: 313, startPoint y: 168, endPoint x: 187, endPoint y: 170, distance: 126.6
click at [187, 170] on div "Ship from 1140 Location 1140 - LKQ Salisbury Site contact * MICKEY HESS Company…" at bounding box center [234, 76] width 448 height 362
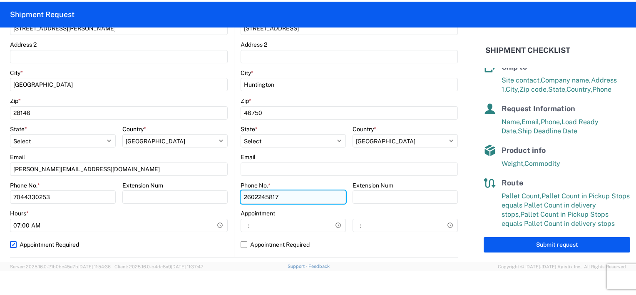
click at [116, 196] on input "2602245817" at bounding box center [63, 196] width 106 height 13
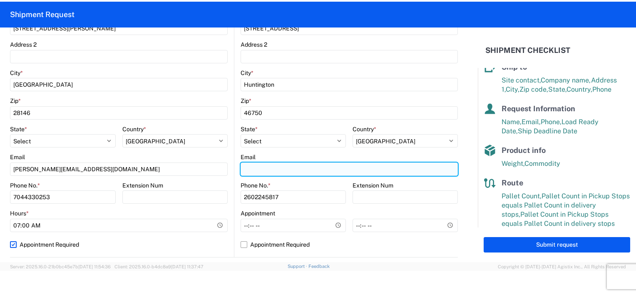
click at [263, 169] on input "Email" at bounding box center [349, 168] width 217 height 13
type input "rxgledhill@lkqcorp.com"
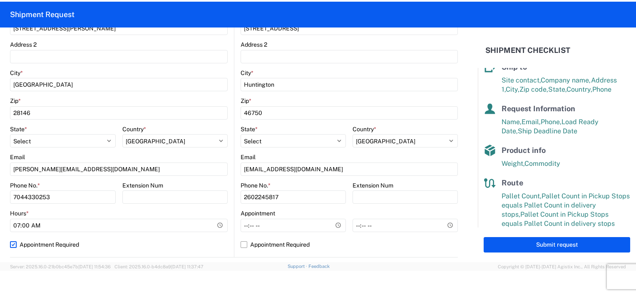
click at [310, 180] on agx-form-control-wrapper-v2 "Email rxgledhill@lkqcorp.com" at bounding box center [349, 167] width 217 height 28
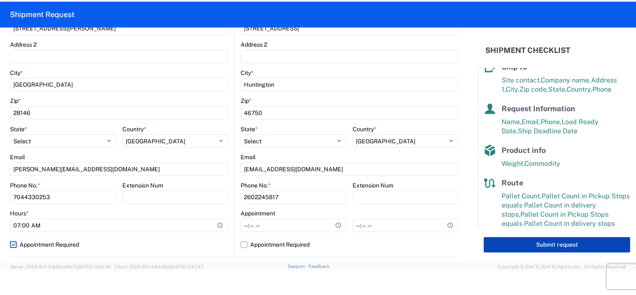
click at [532, 246] on button "Submit request" at bounding box center [557, 244] width 147 height 15
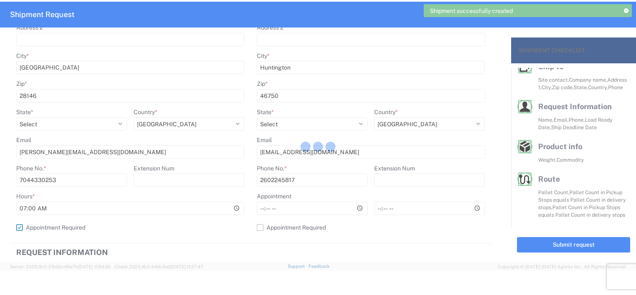
scroll to position [108, 0]
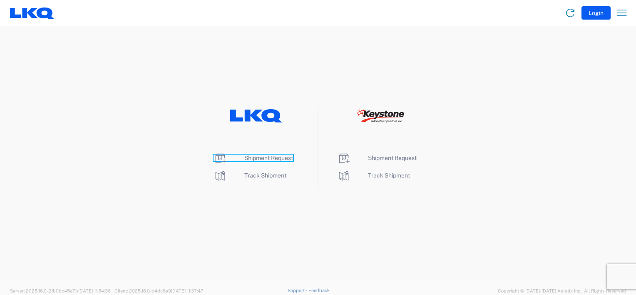
click at [263, 156] on span "Shipment Request" at bounding box center [268, 157] width 49 height 7
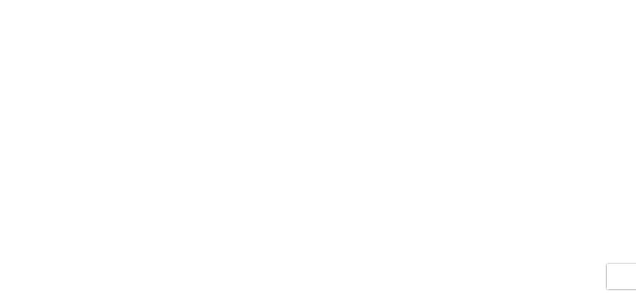
select select "FULL"
select select "LBS"
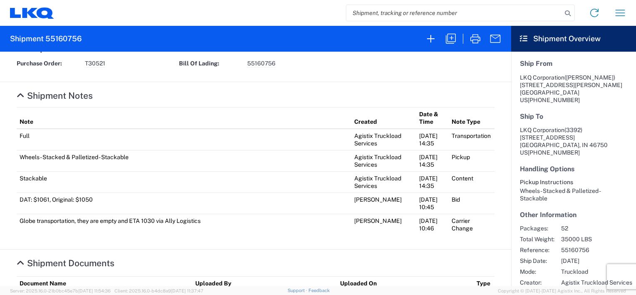
scroll to position [271, 0]
